Goal: Navigation & Orientation: Find specific page/section

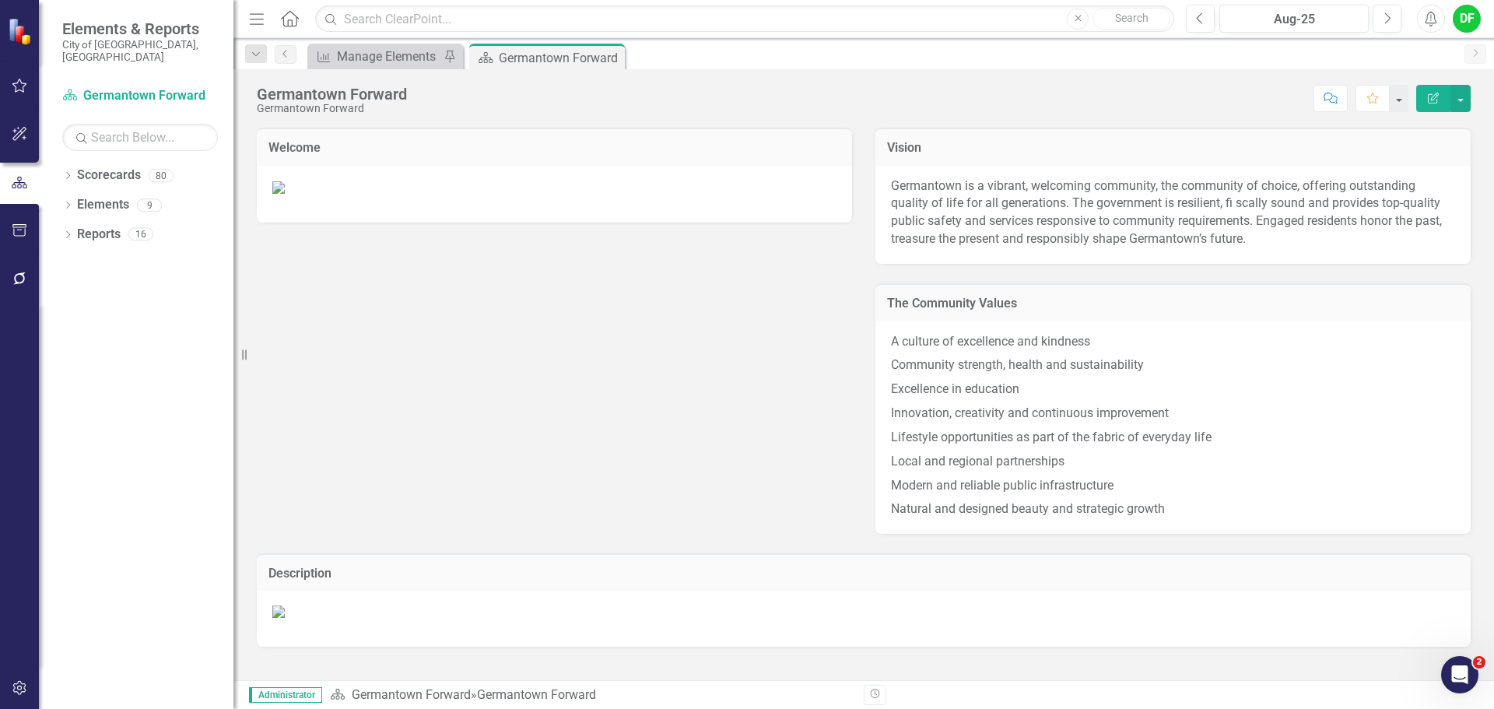
click at [60, 163] on div "Dropdown Scorecards 80 Dropdown Germantown Forward City Services & Finance Econ…" at bounding box center [136, 436] width 195 height 546
click at [66, 173] on icon "Dropdown" at bounding box center [67, 177] width 11 height 9
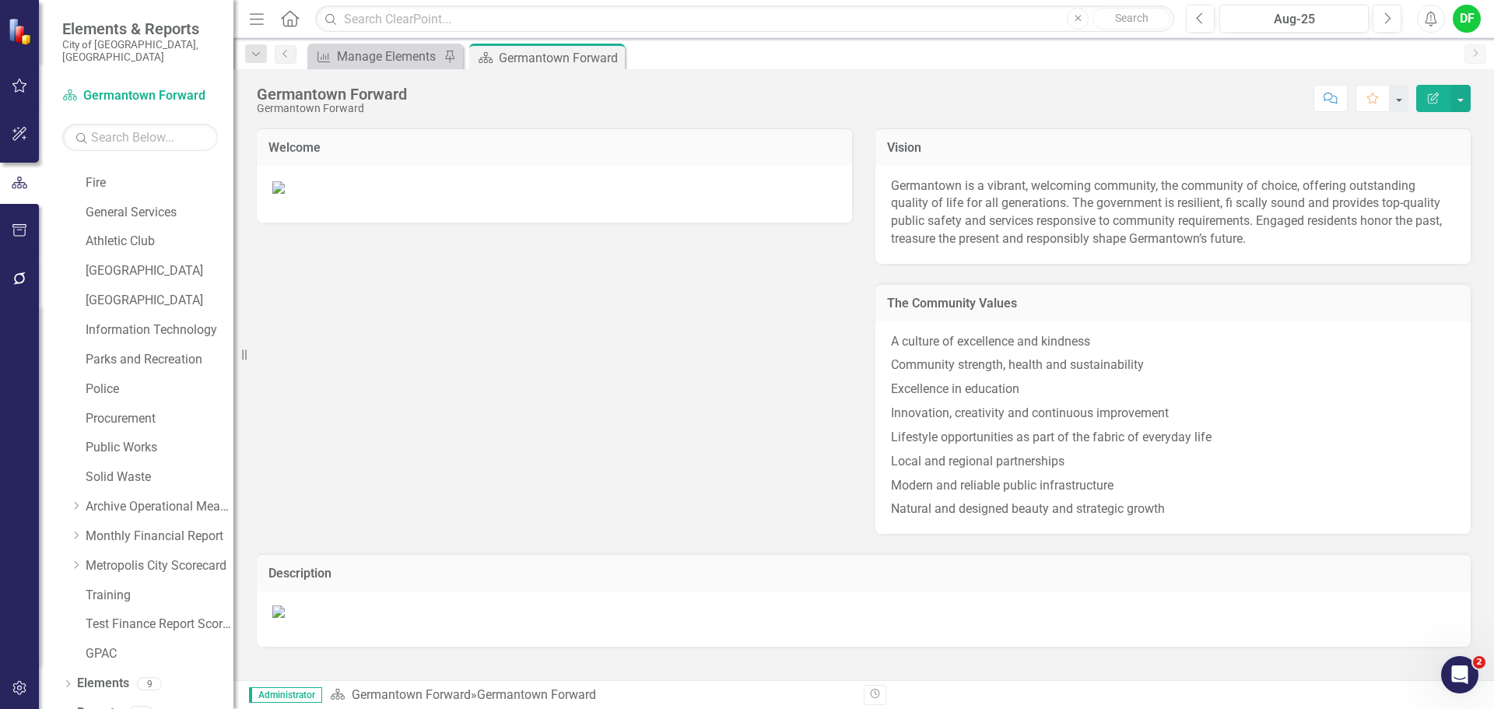
scroll to position [295, 0]
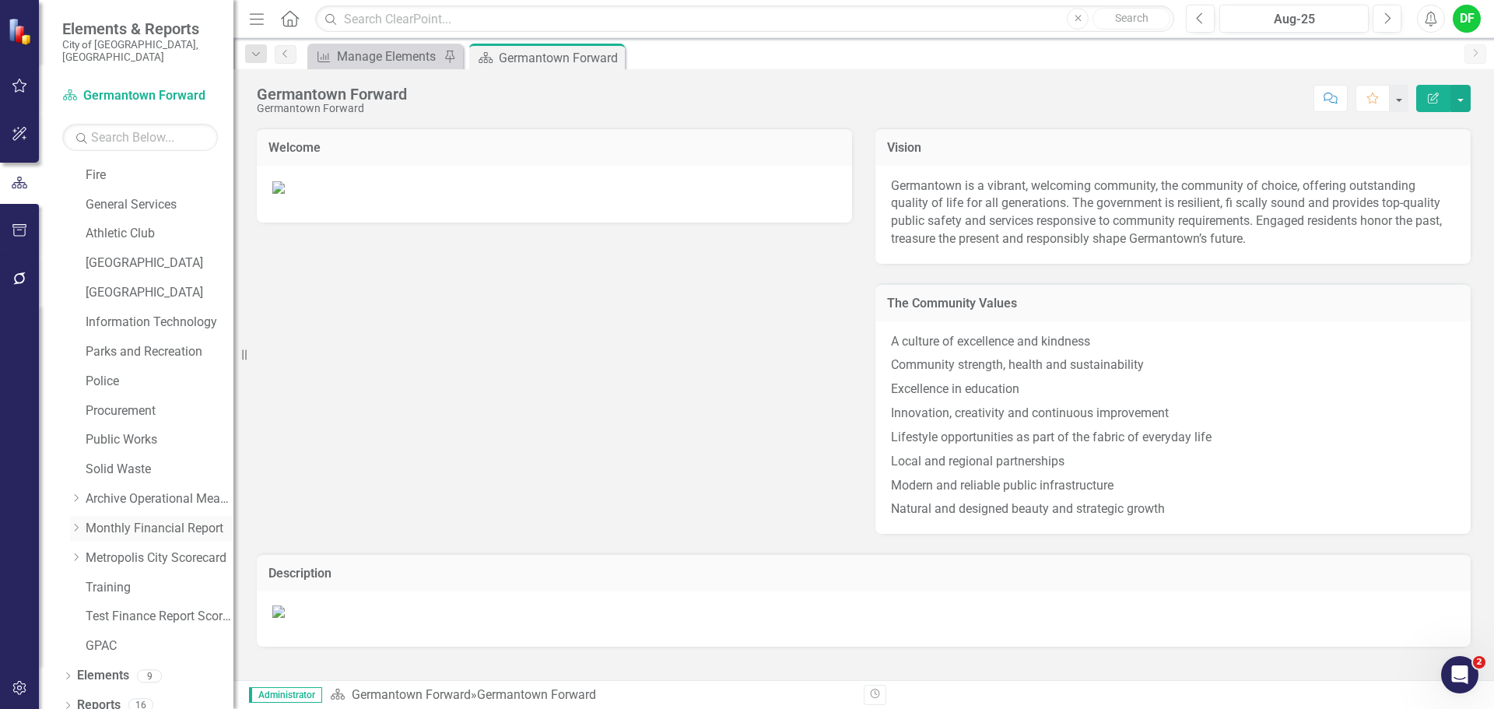
click at [79, 523] on icon "Dropdown" at bounding box center [76, 527] width 12 height 9
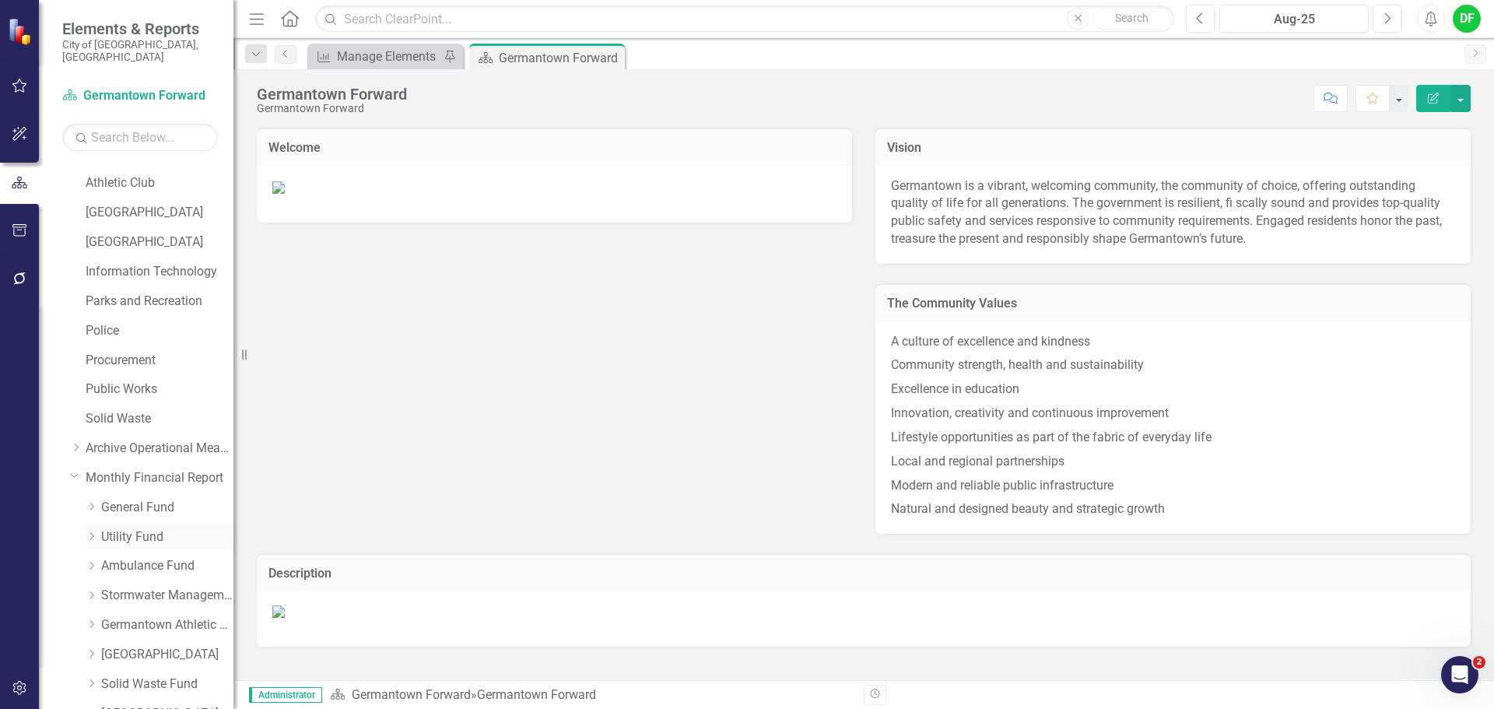
scroll to position [373, 0]
click at [137, 589] on link "Germantown Athletic Club" at bounding box center [167, 598] width 132 height 18
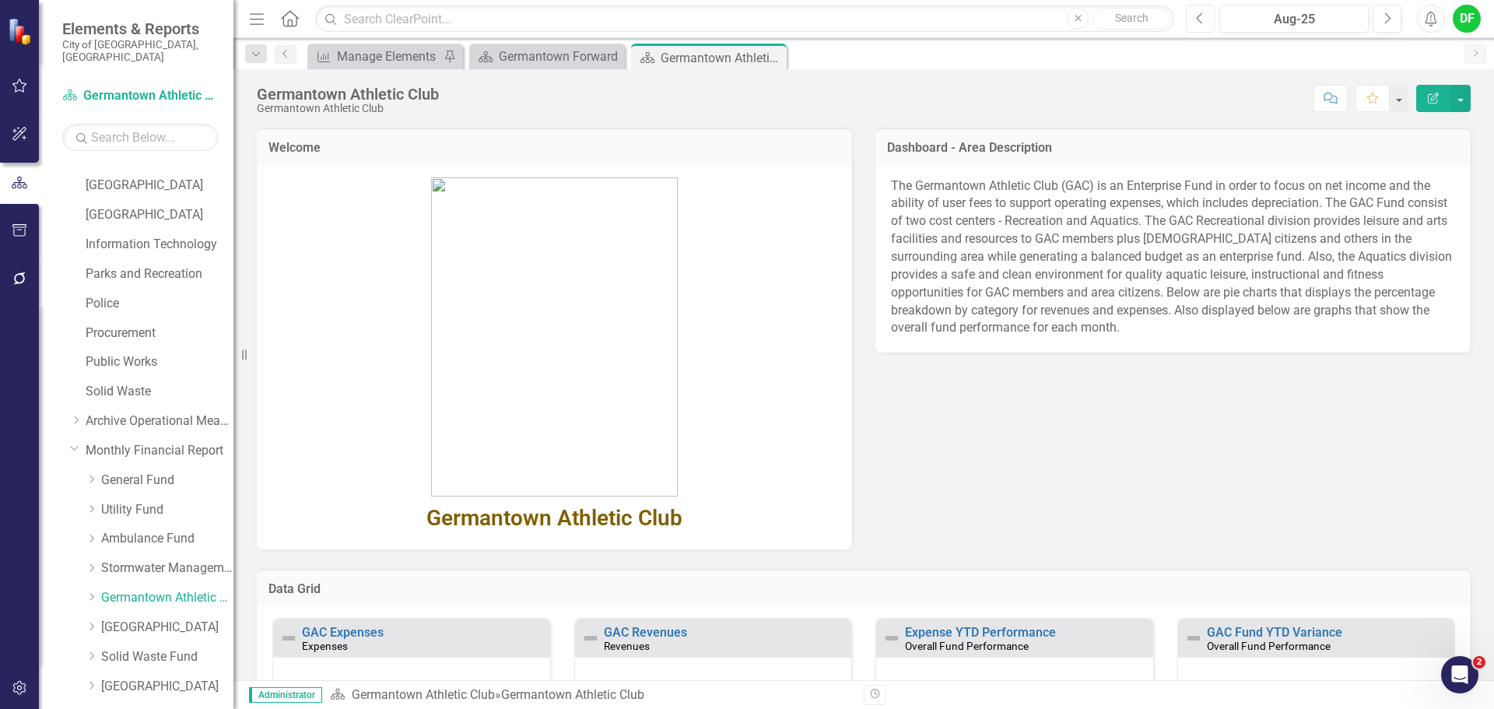
click at [1202, 25] on button "Previous" at bounding box center [1200, 19] width 29 height 28
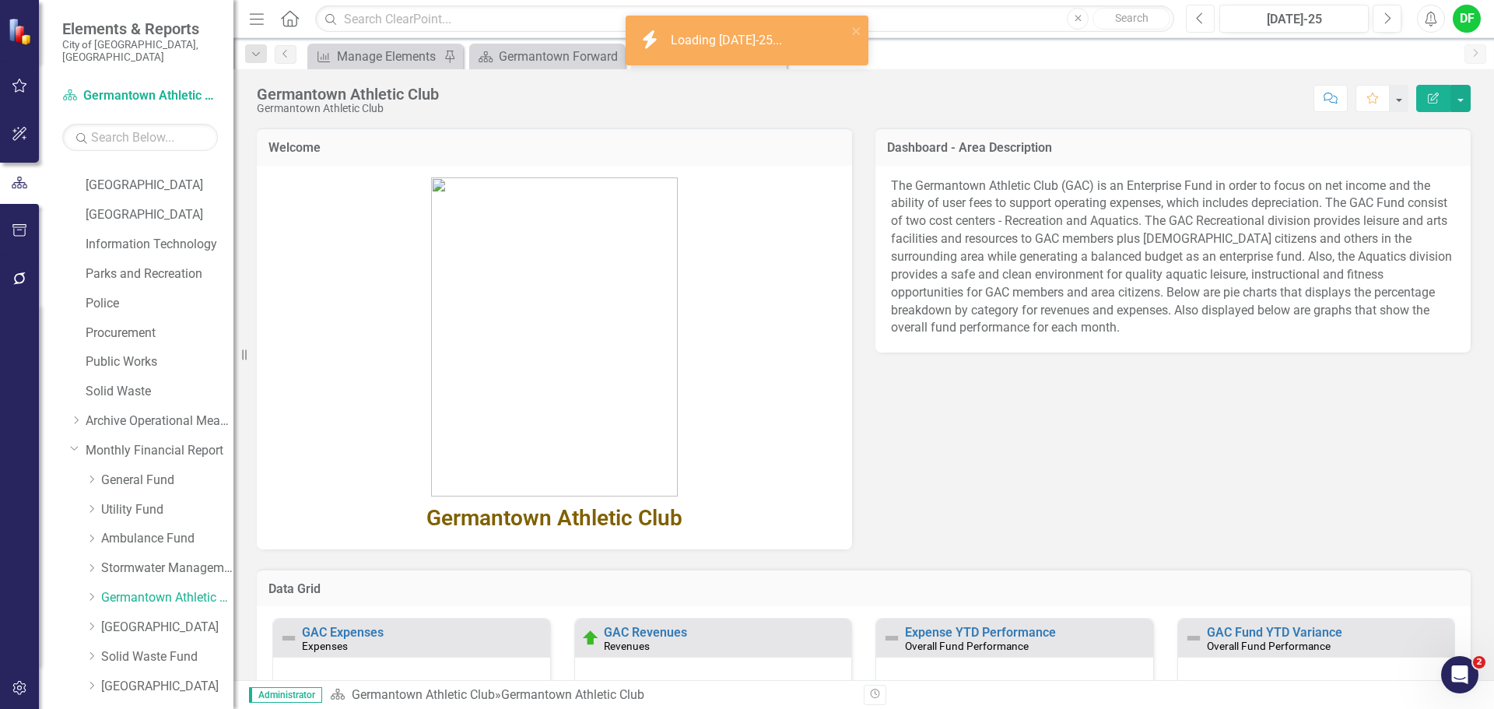
click at [1194, 19] on button "Previous" at bounding box center [1200, 19] width 29 height 28
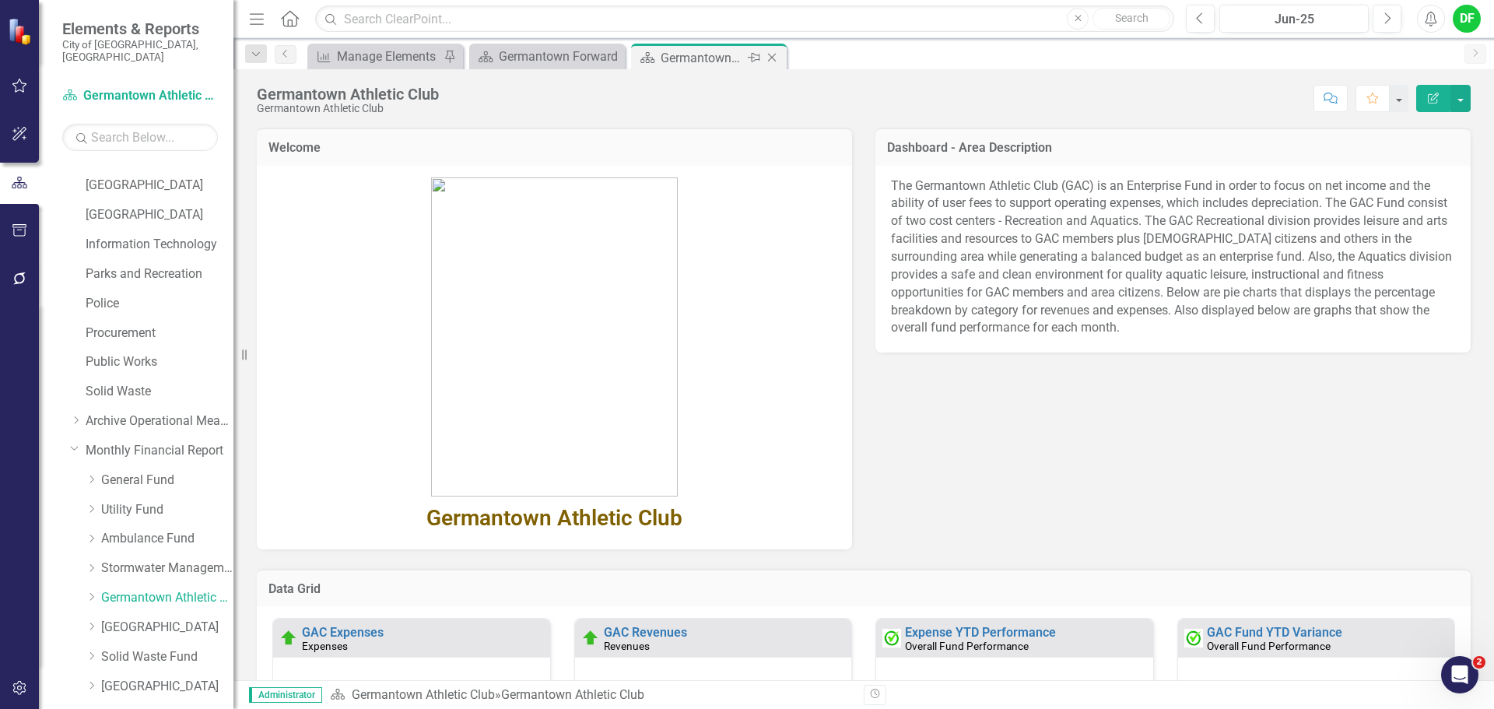
click at [775, 55] on icon "Close" at bounding box center [772, 57] width 16 height 12
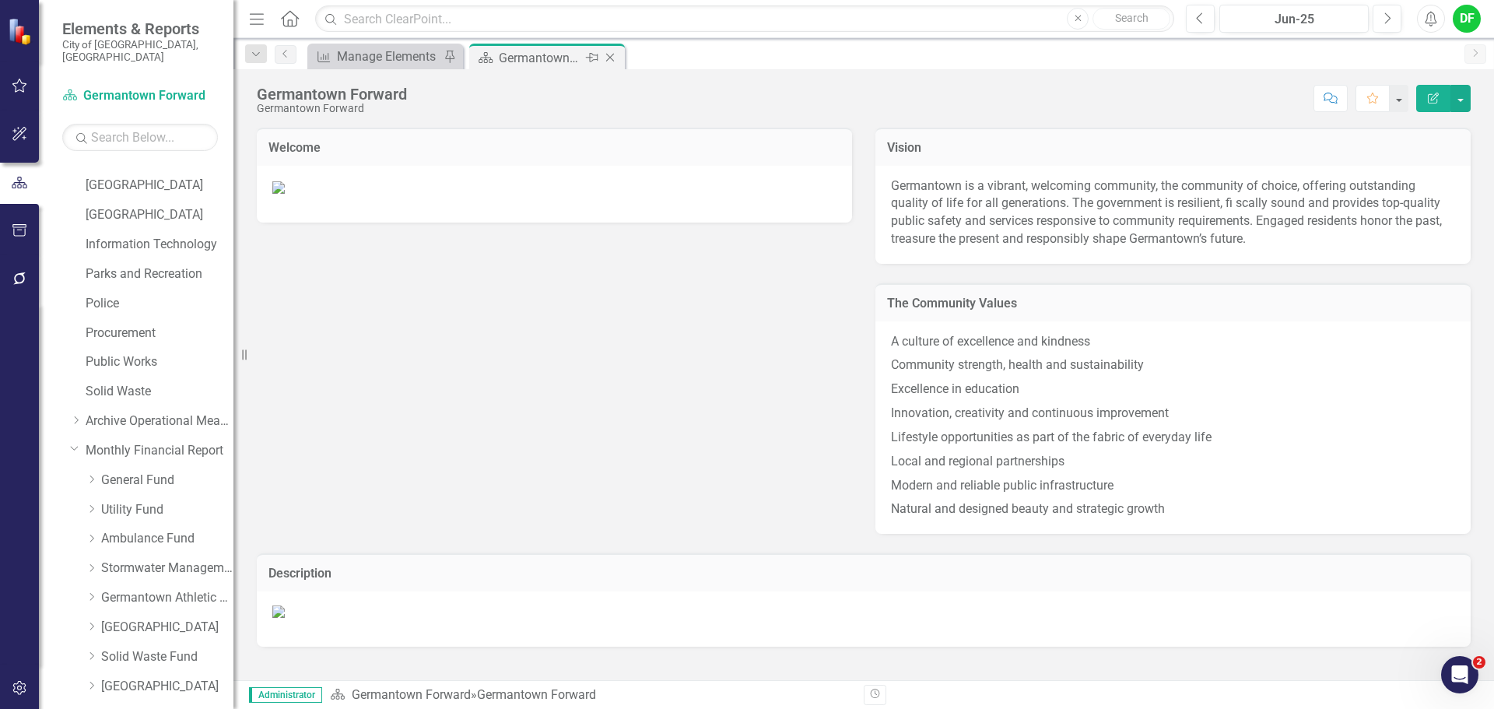
click at [613, 58] on icon "Close" at bounding box center [610, 57] width 16 height 12
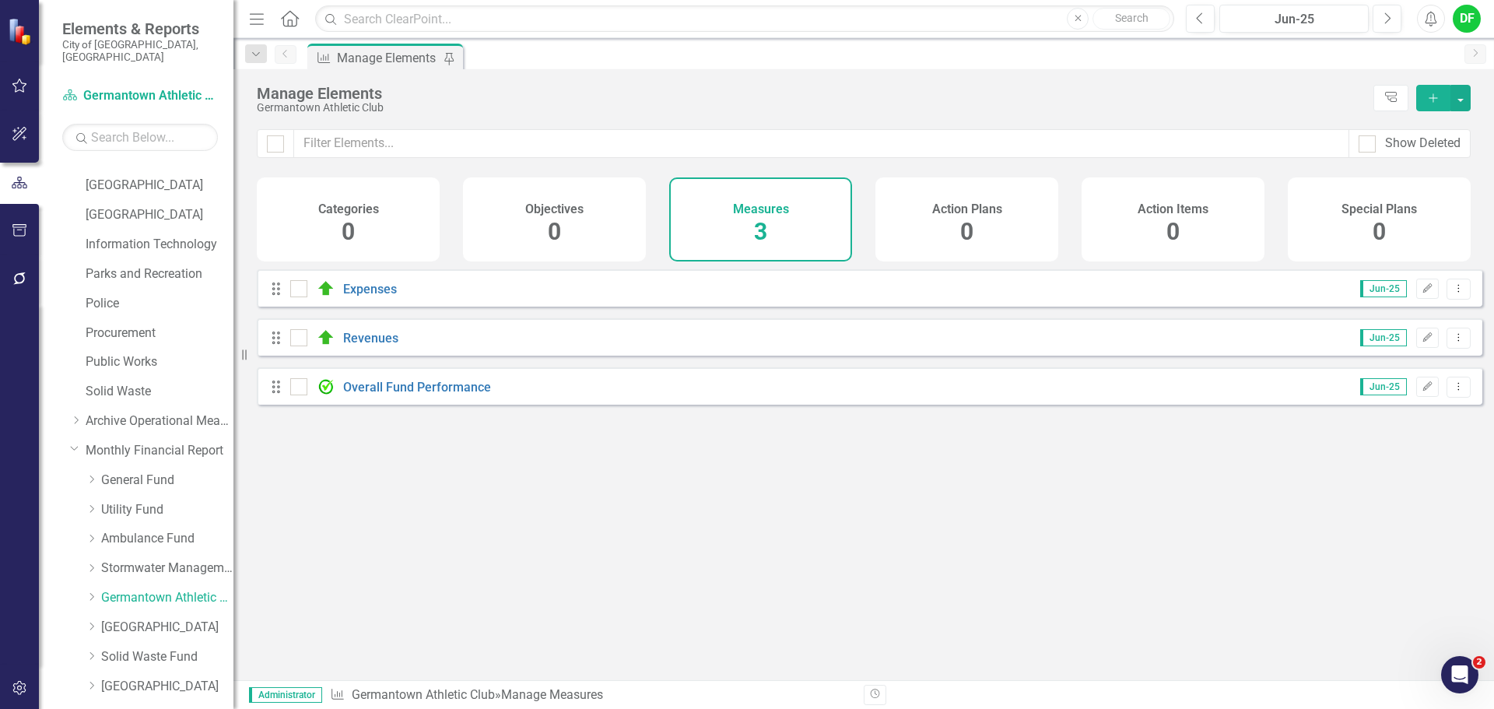
scroll to position [528, 0]
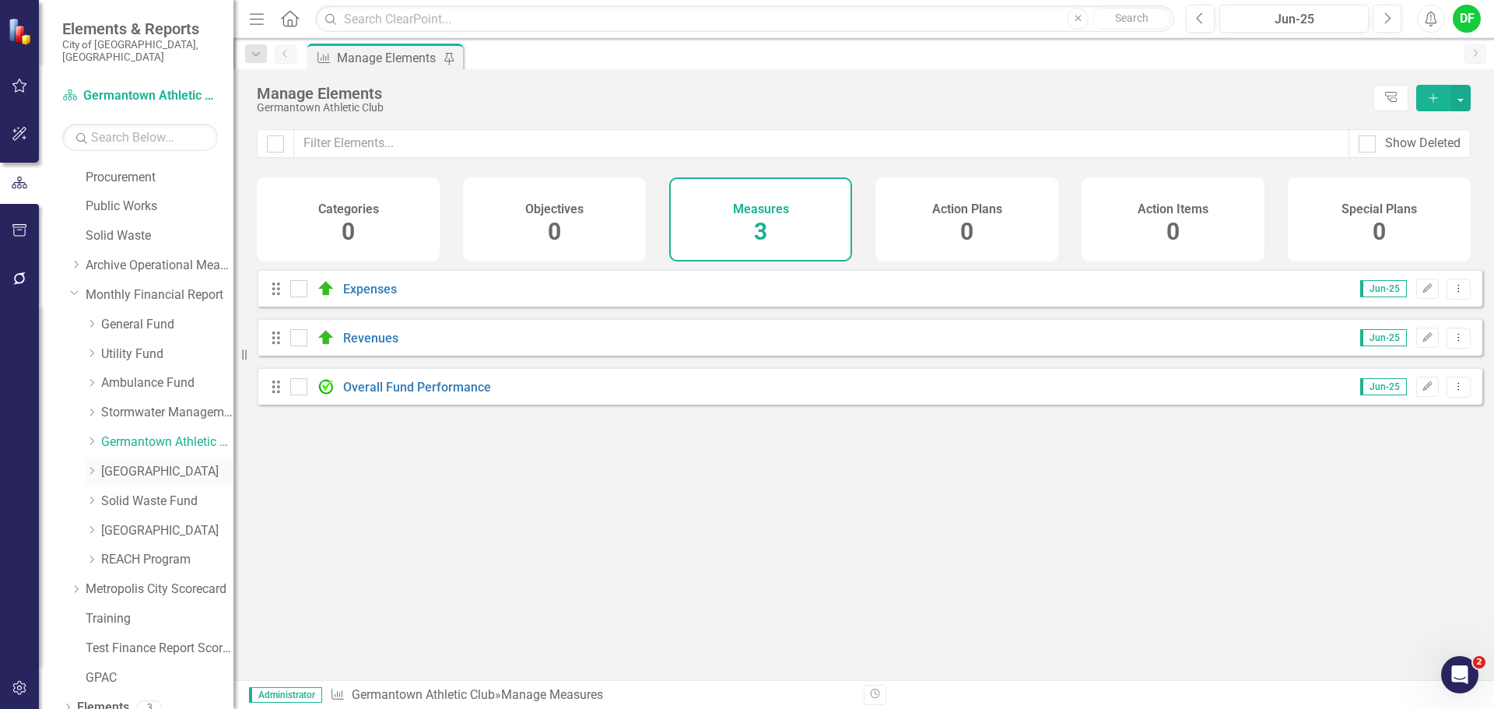
click at [144, 463] on link "[GEOGRAPHIC_DATA]" at bounding box center [167, 472] width 132 height 18
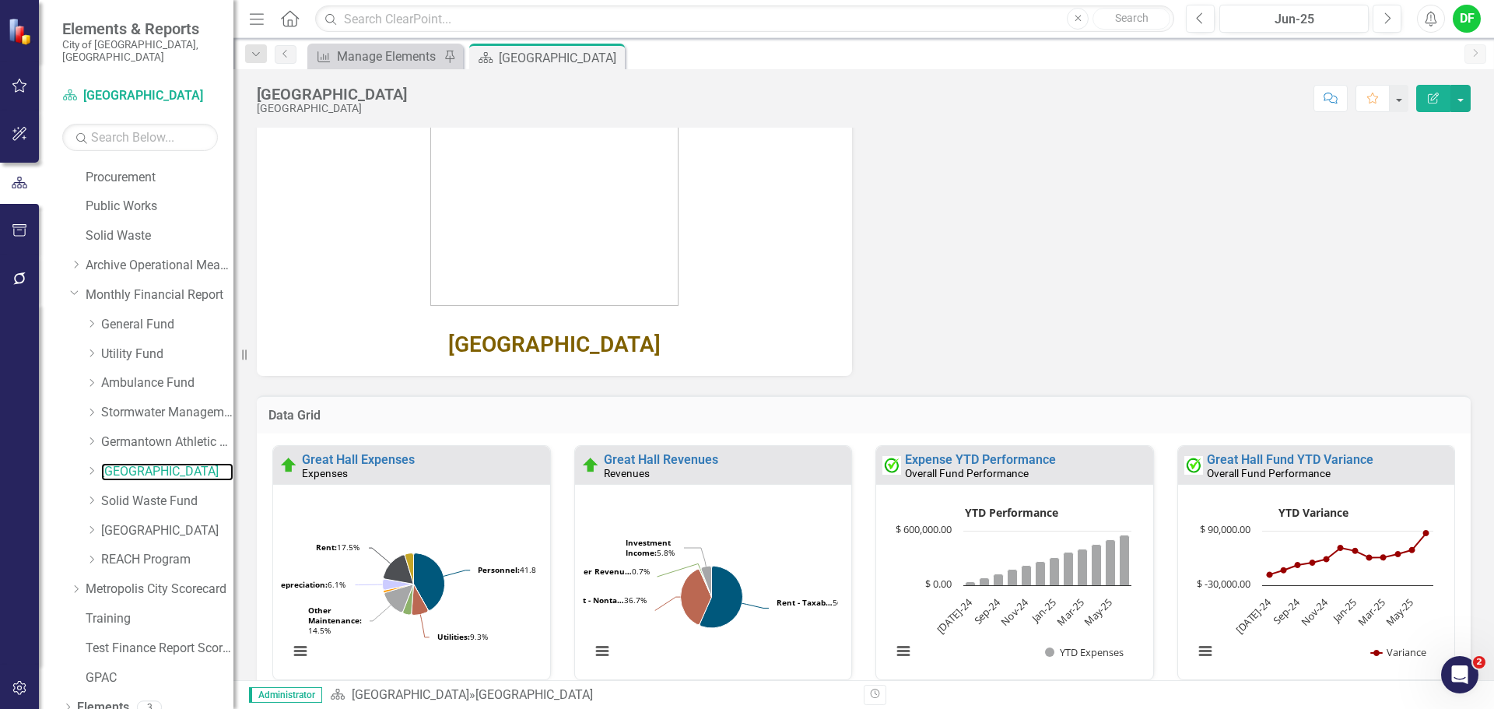
scroll to position [233, 0]
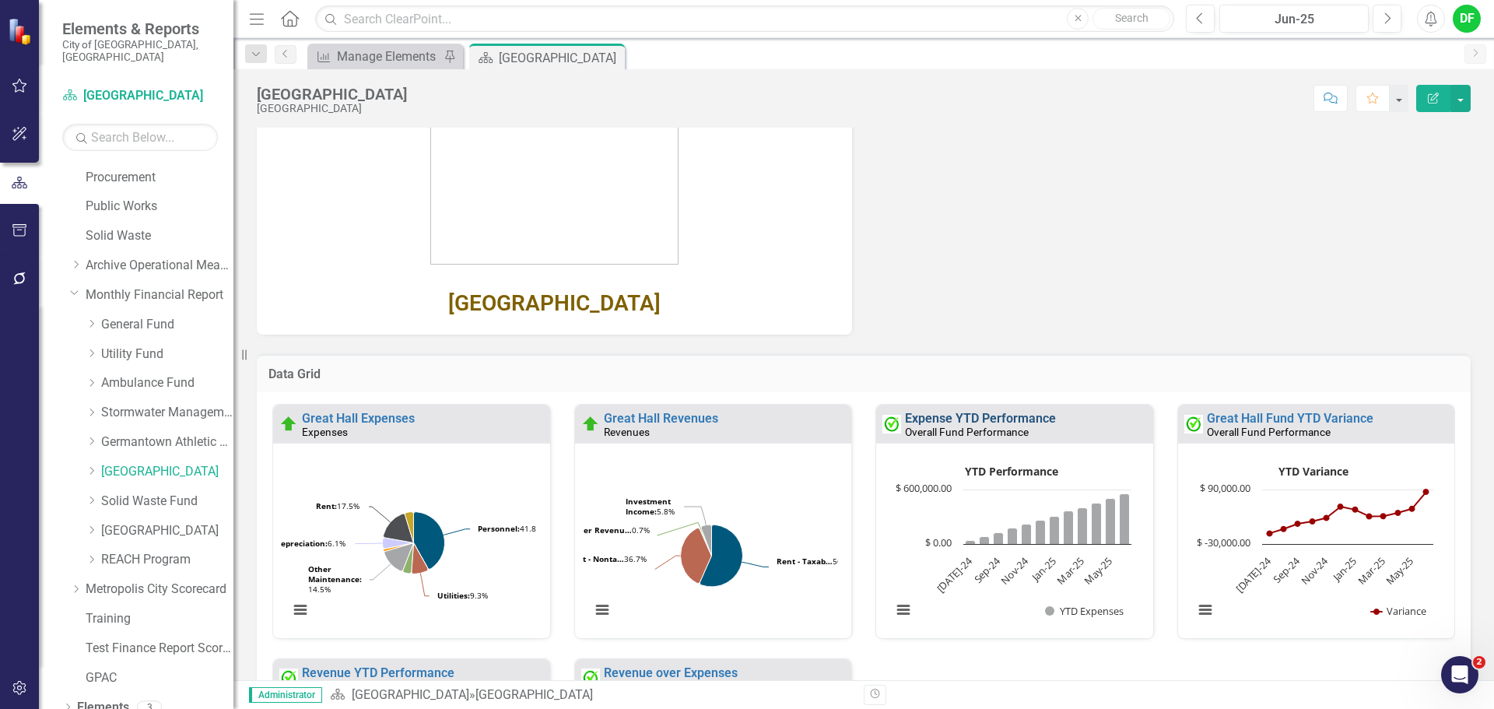
click at [963, 417] on link "Expense YTD Performance" at bounding box center [980, 418] width 151 height 15
